Goal: Entertainment & Leisure: Consume media (video, audio)

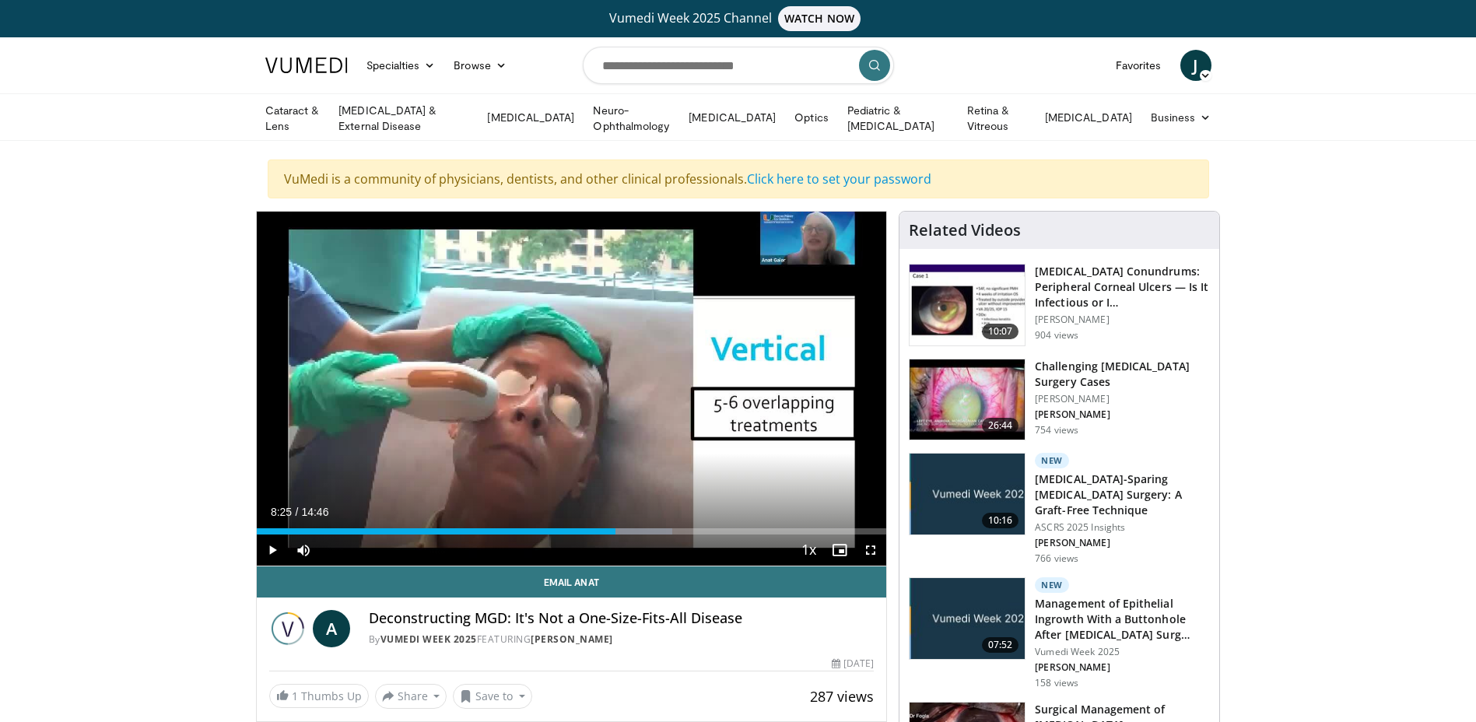
click at [271, 551] on span "Video Player" at bounding box center [272, 549] width 31 height 31
click at [690, 528] on div "Progress Bar" at bounding box center [691, 531] width 2 height 6
click at [707, 530] on div "Progress Bar" at bounding box center [708, 531] width 2 height 6
click at [723, 528] on div "Progress Bar" at bounding box center [724, 531] width 2 height 6
click at [747, 528] on div "Progress Bar" at bounding box center [748, 531] width 2 height 6
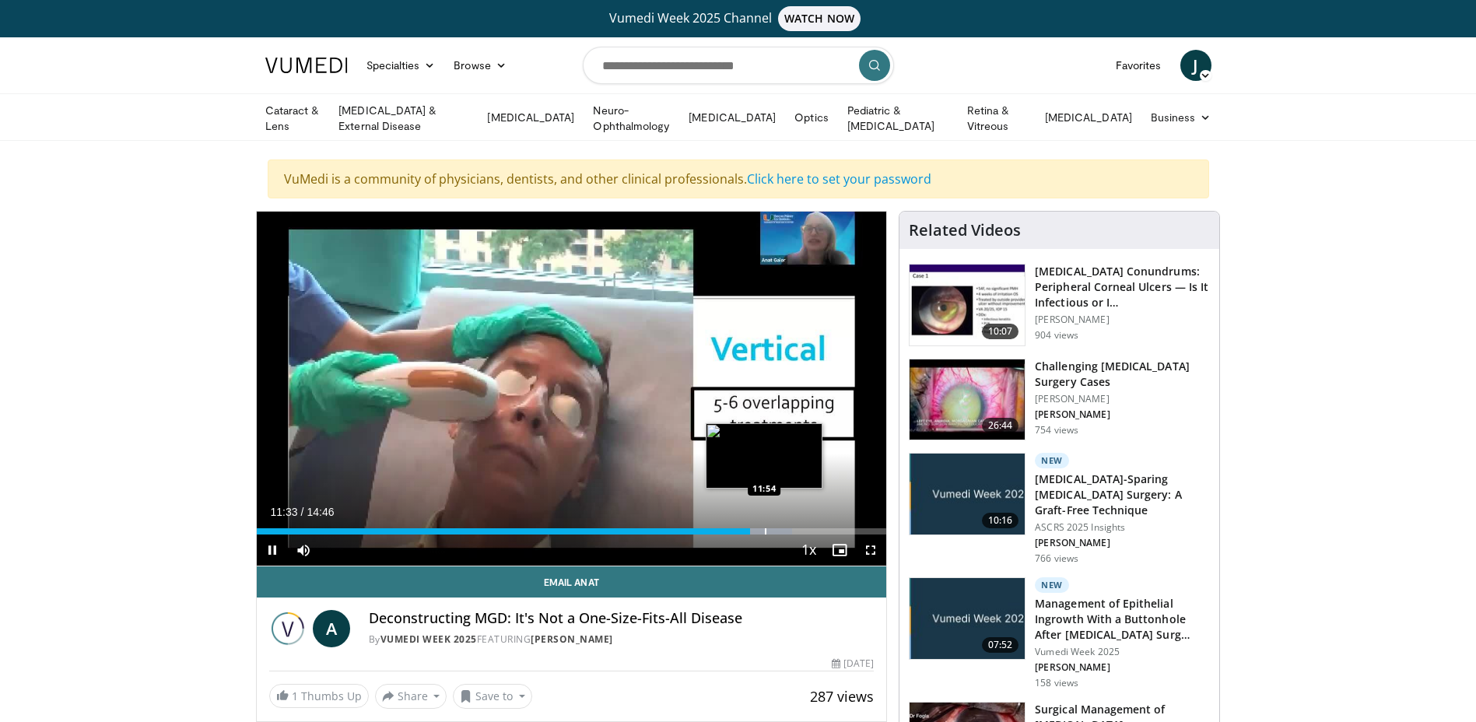
click at [765, 528] on div "Progress Bar" at bounding box center [766, 531] width 2 height 6
click at [270, 550] on span "Video Player" at bounding box center [272, 549] width 31 height 31
click at [270, 546] on span "Video Player" at bounding box center [272, 549] width 31 height 31
click at [274, 552] on span "Video Player" at bounding box center [272, 549] width 31 height 31
click at [266, 550] on span "Video Player" at bounding box center [272, 549] width 31 height 31
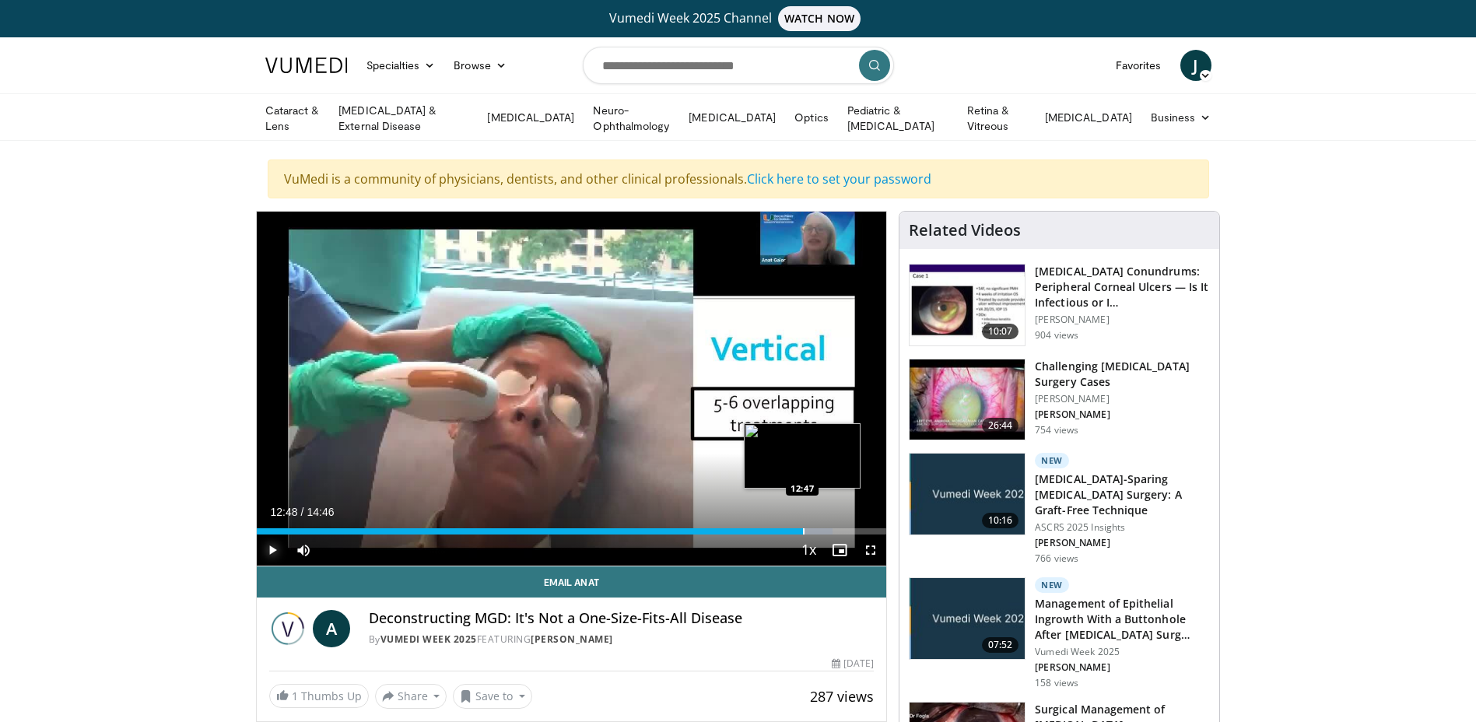
click at [803, 528] on div "Progress Bar" at bounding box center [804, 531] width 2 height 6
click at [832, 524] on div "Loaded : 94.05% 12:51 13:30" at bounding box center [572, 527] width 630 height 15
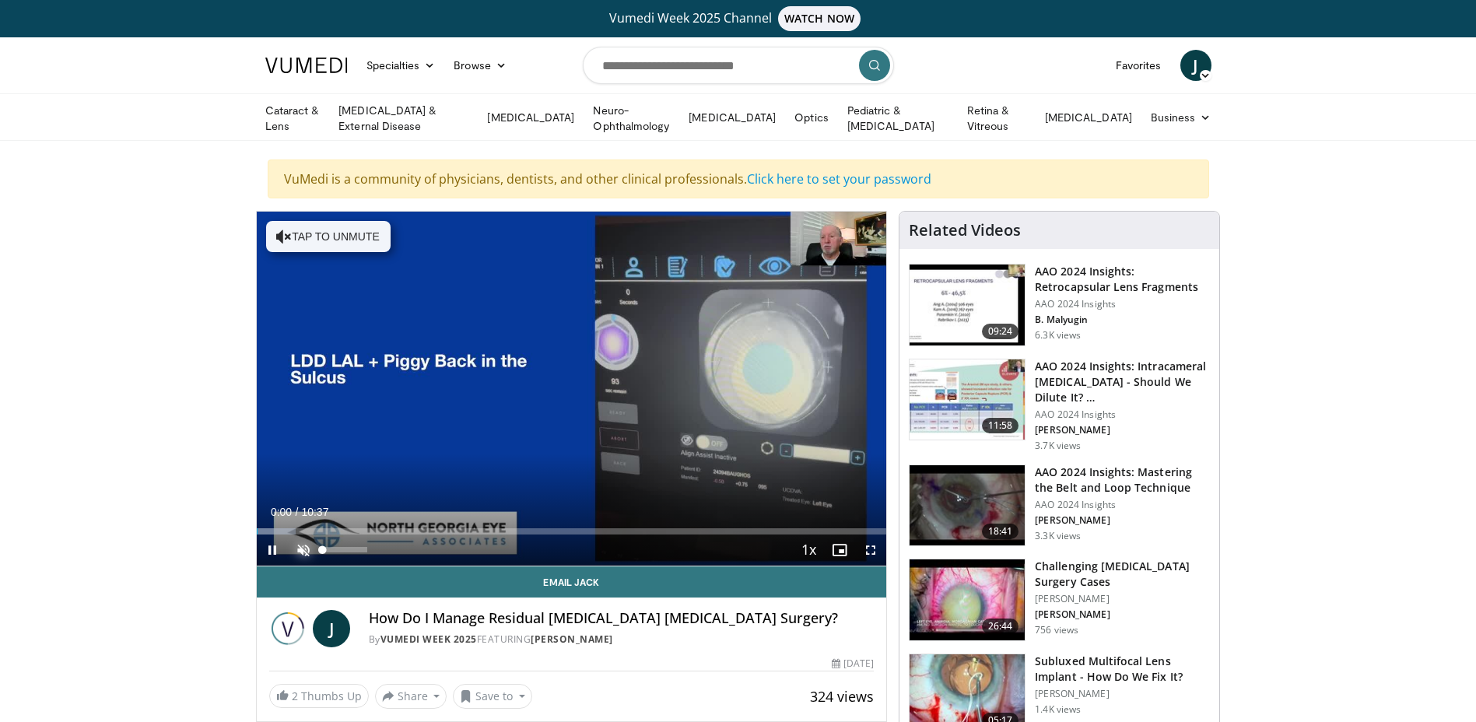
click at [299, 548] on span "Video Player" at bounding box center [303, 549] width 31 height 31
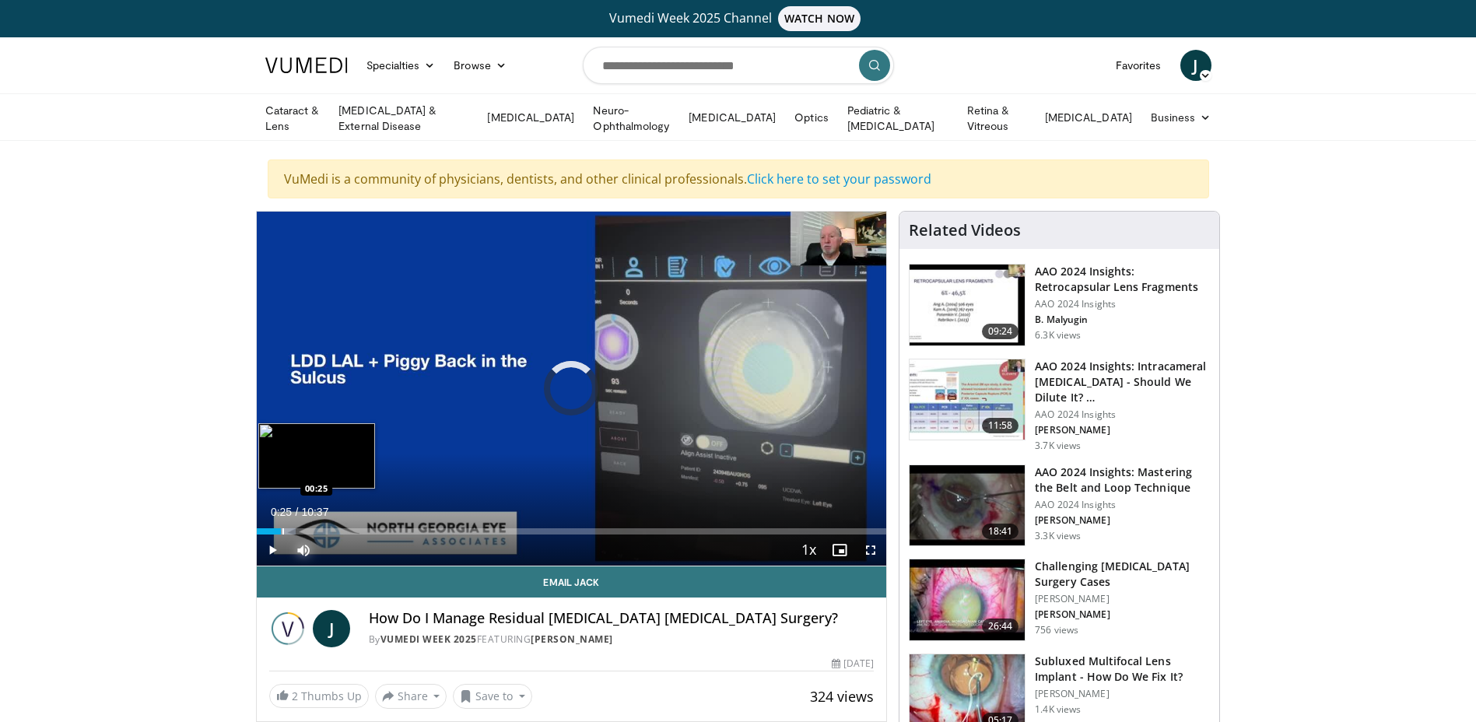
click at [282, 528] on div "Progress Bar" at bounding box center [283, 531] width 2 height 6
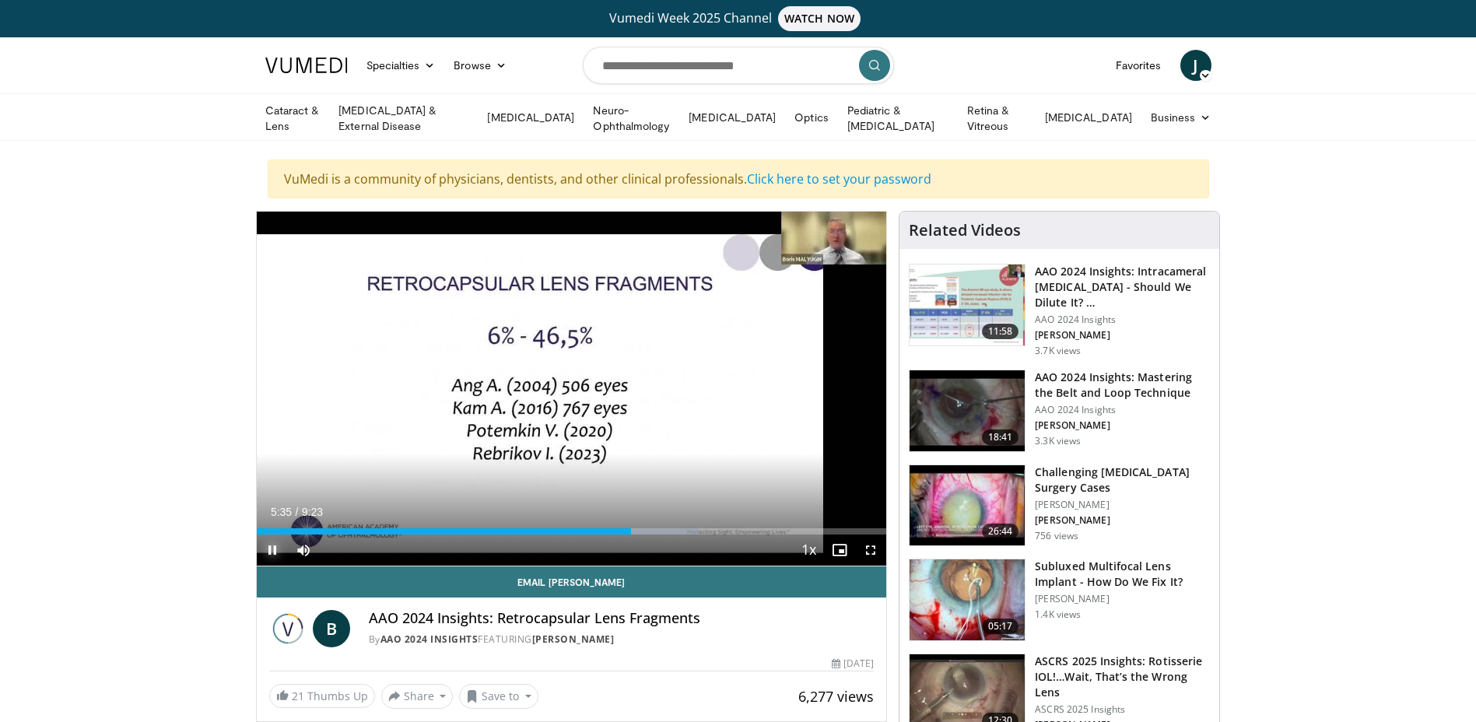
click at [270, 548] on span "Video Player" at bounding box center [272, 549] width 31 height 31
